Goal: Task Accomplishment & Management: Use online tool/utility

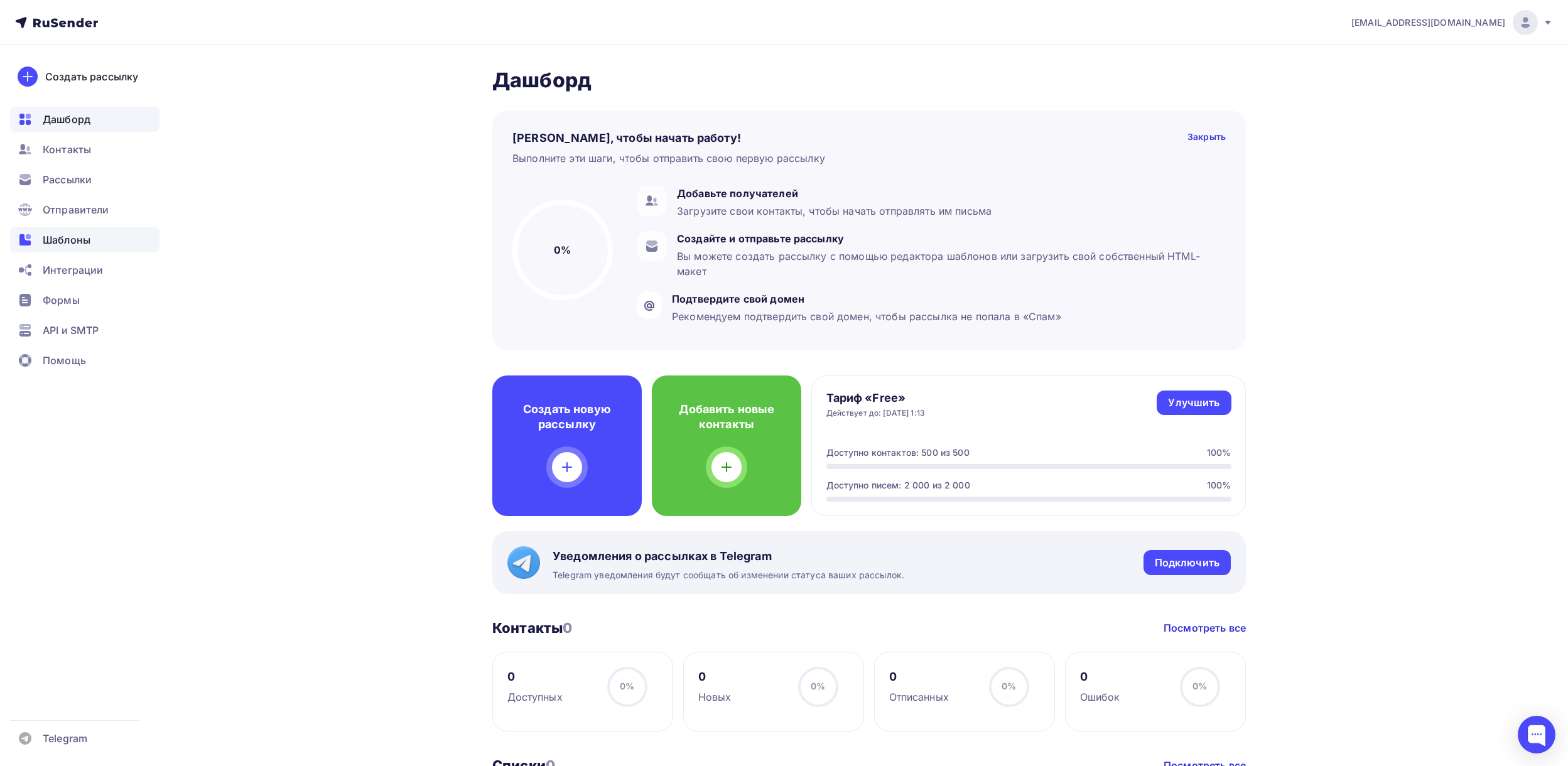
click at [48, 243] on span "Шаблоны" at bounding box center [67, 239] width 48 height 15
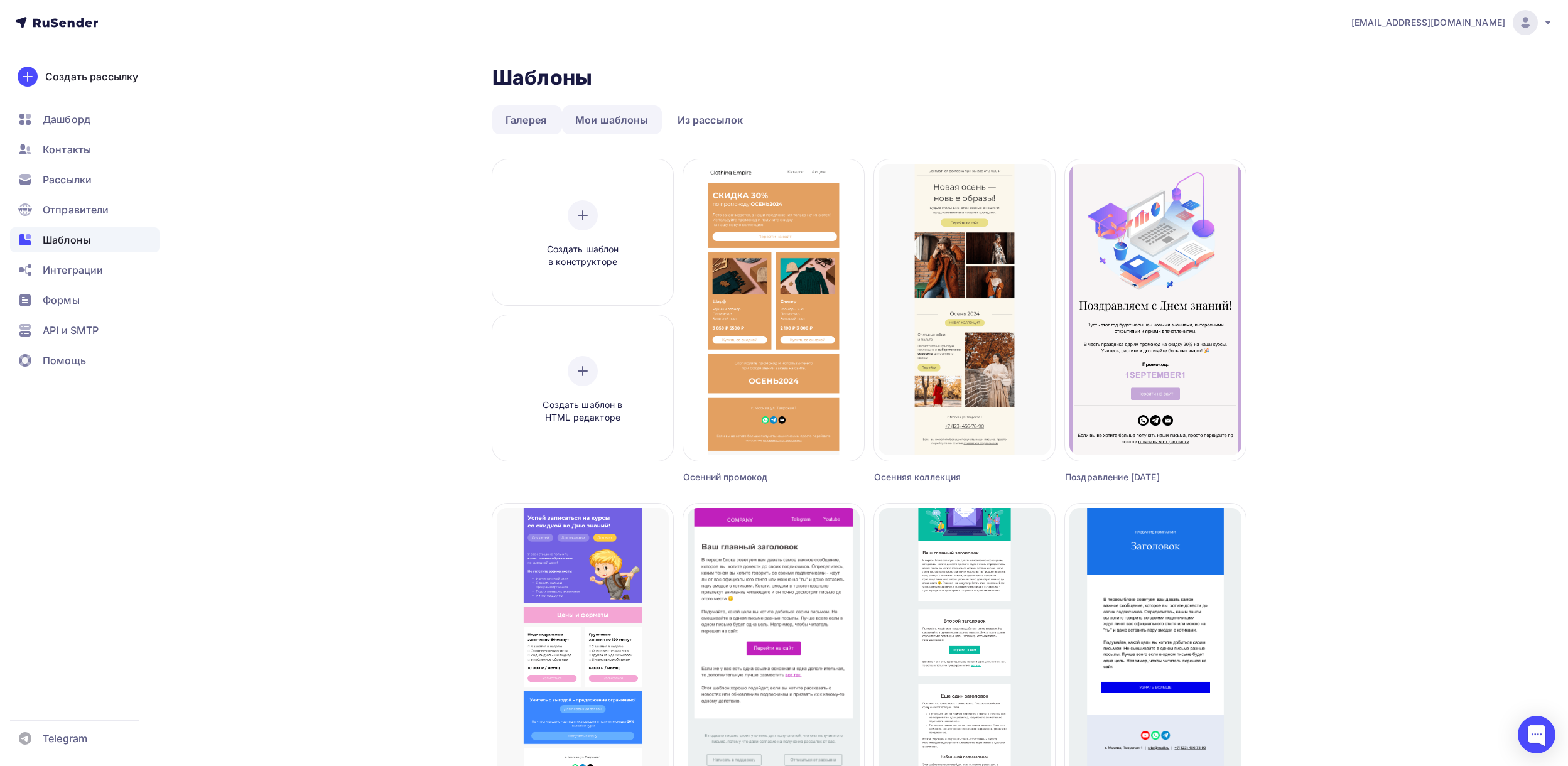
click at [613, 116] on link "Мои шаблоны" at bounding box center [612, 120] width 100 height 29
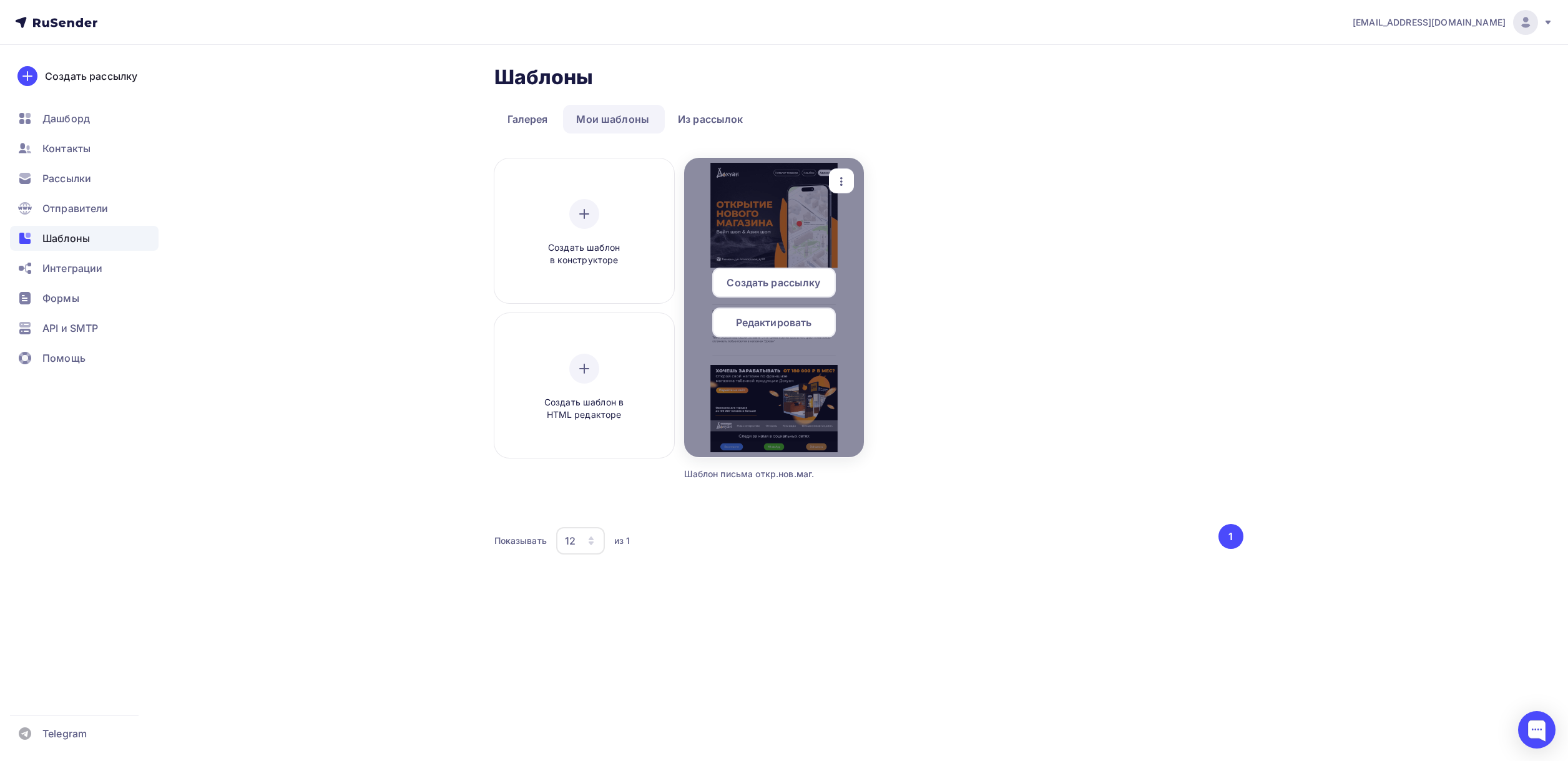
click at [814, 401] on div at bounding box center [774, 308] width 180 height 300
click at [792, 326] on span "Редактировать" at bounding box center [774, 322] width 76 height 15
